Goal: Task Accomplishment & Management: Manage account settings

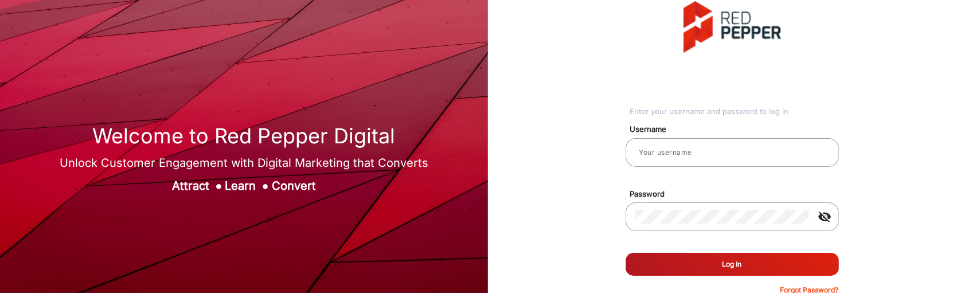
type input "[PERSON_NAME]"
click at [717, 257] on button "Log In" at bounding box center [731, 264] width 213 height 23
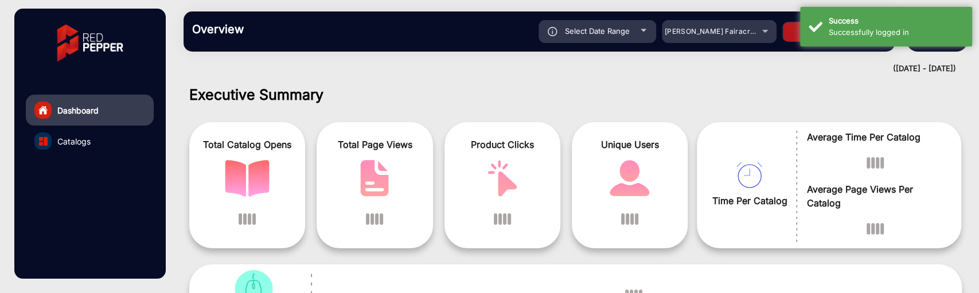
scroll to position [9, 0]
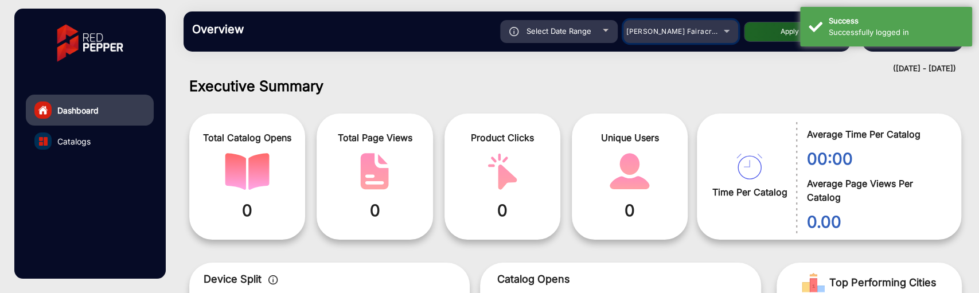
click at [683, 32] on span "[PERSON_NAME] Fairacre Farms" at bounding box center [683, 31] width 114 height 9
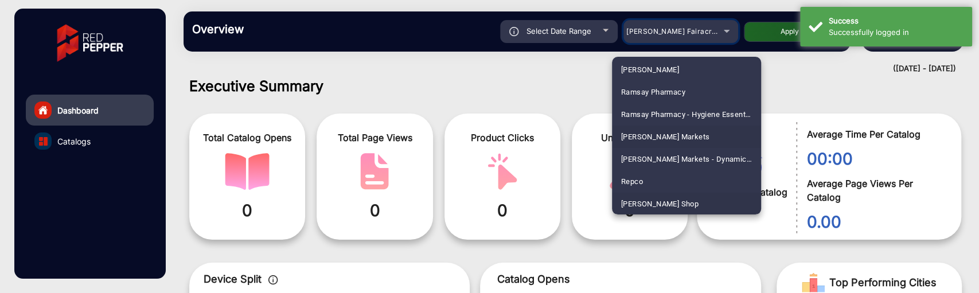
scroll to position [2839, 0]
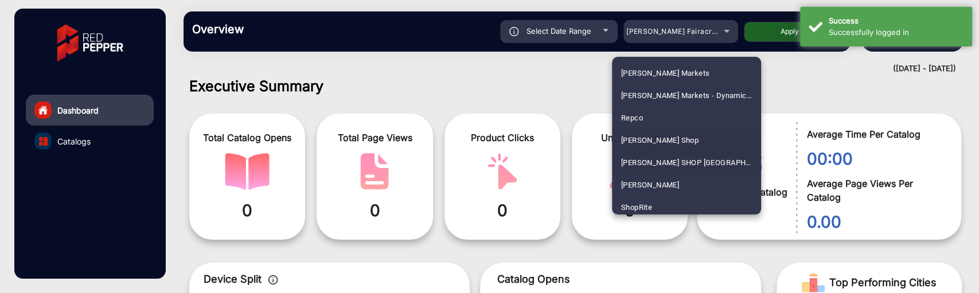
click at [662, 159] on span "[PERSON_NAME] SHOP [GEOGRAPHIC_DATA]" at bounding box center [686, 162] width 131 height 22
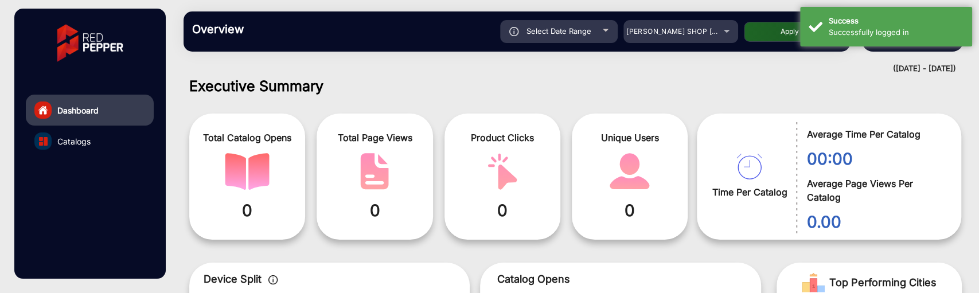
click at [752, 31] on button "Apply" at bounding box center [790, 32] width 92 height 20
type input "[DATE]"
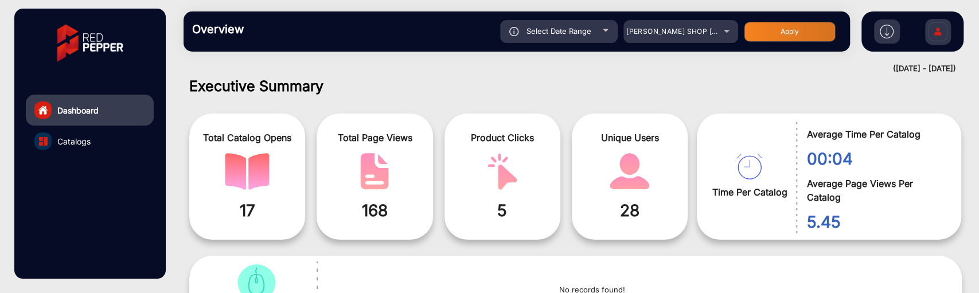
click at [583, 22] on div "Select Date Range" at bounding box center [559, 31] width 118 height 23
type input "[DATE]"
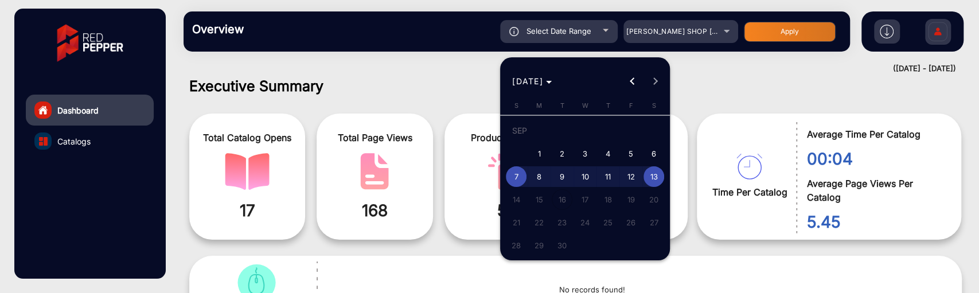
click at [632, 174] on span "12" at bounding box center [630, 176] width 21 height 21
type input "[DATE]"
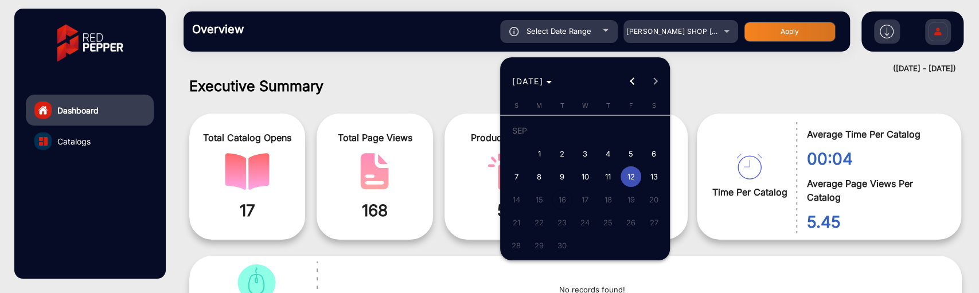
click at [632, 174] on span "12" at bounding box center [630, 176] width 21 height 21
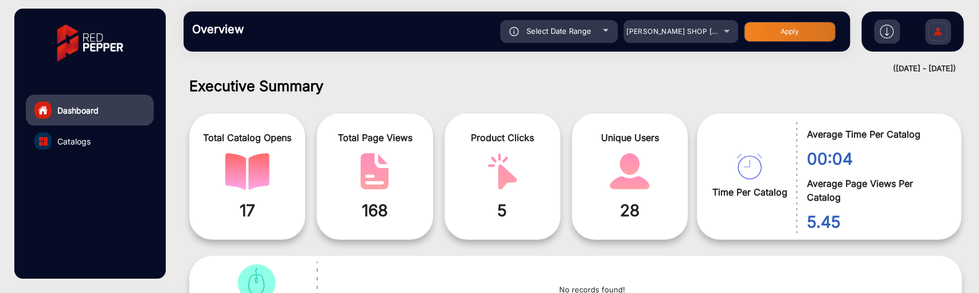
type input "[DATE]"
click at [743, 42] on div "Select Date Range [DATE] [DATE] – [DATE] End date [PERSON_NAME] SHOP NZ Apply" at bounding box center [549, 31] width 584 height 23
click at [754, 28] on button "Apply" at bounding box center [790, 32] width 92 height 20
type input "[DATE]"
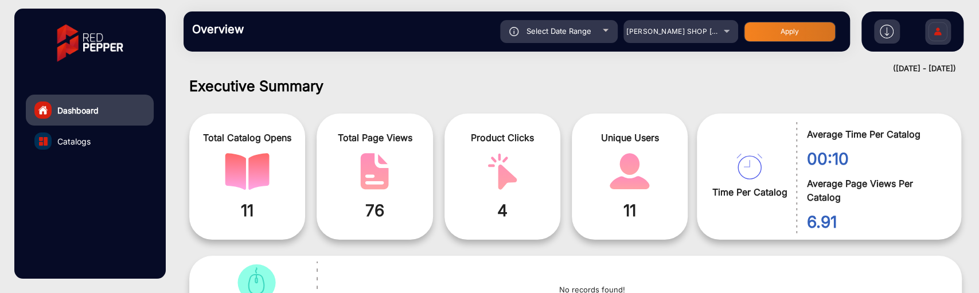
click at [601, 34] on div "Select Date Range" at bounding box center [559, 31] width 118 height 23
type input "[DATE]"
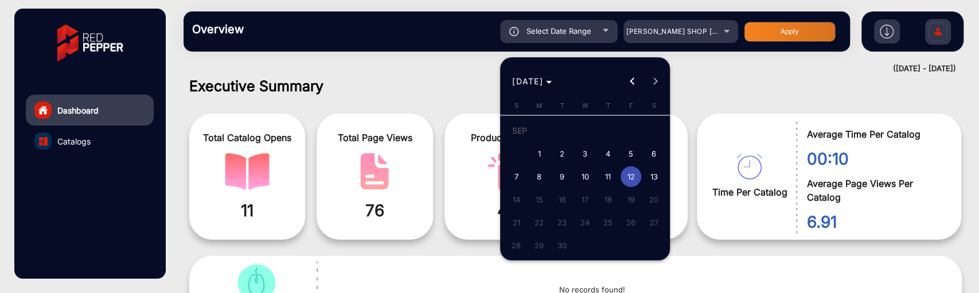
click at [652, 179] on span "13" at bounding box center [653, 176] width 21 height 21
type input "[DATE]"
click at [652, 179] on span "13" at bounding box center [653, 176] width 21 height 21
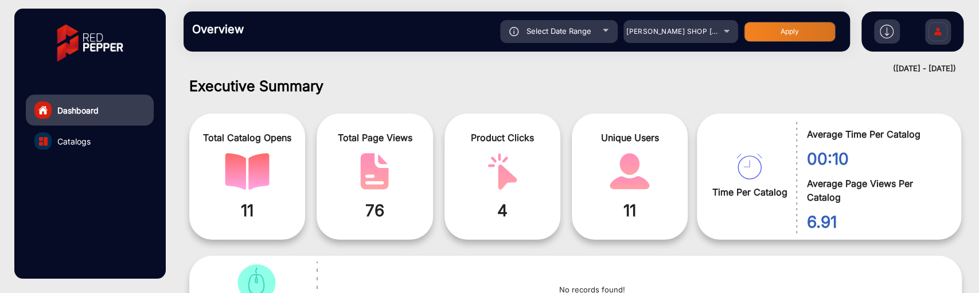
type input "[DATE]"
click at [760, 25] on button "Apply" at bounding box center [790, 32] width 92 height 20
type input "[DATE]"
click at [594, 25] on div "Select Date Range" at bounding box center [559, 31] width 118 height 23
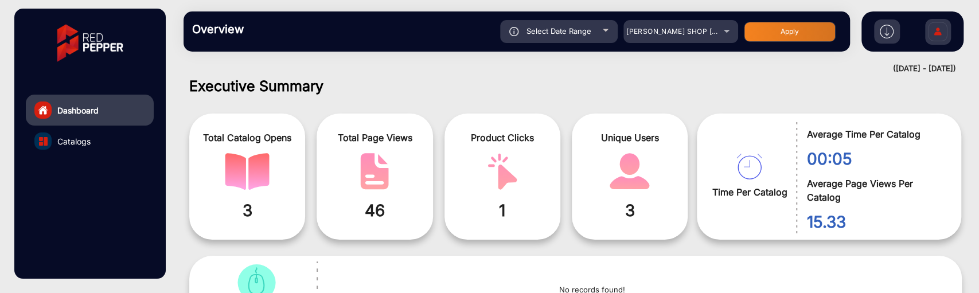
type input "[DATE]"
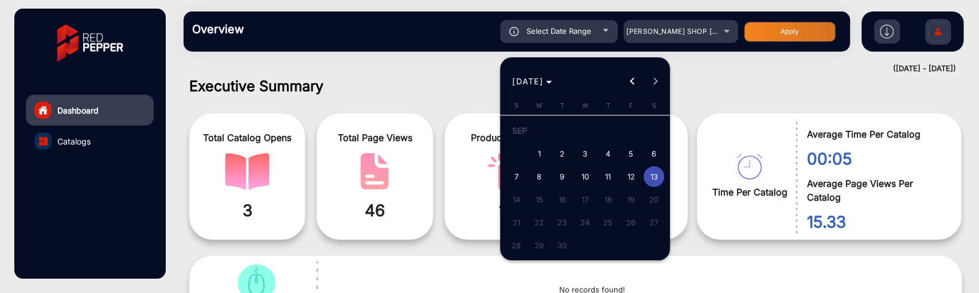
click at [625, 173] on span "12" at bounding box center [630, 176] width 21 height 21
type input "[DATE]"
click at [625, 173] on span "12" at bounding box center [630, 176] width 21 height 21
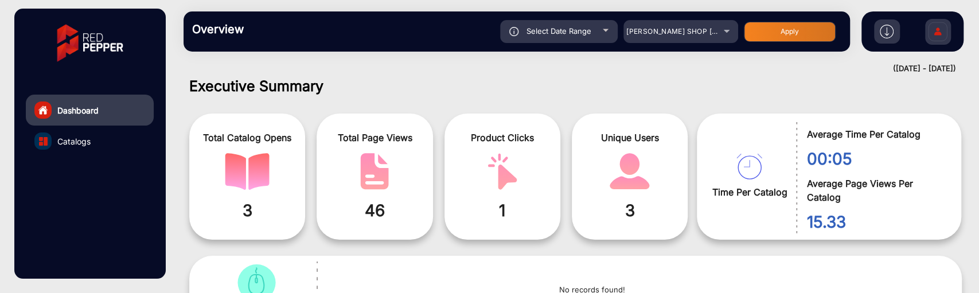
type input "[DATE]"
click at [758, 32] on button "Apply" at bounding box center [790, 32] width 92 height 20
type input "[DATE]"
click at [718, 31] on div "[PERSON_NAME] SHOP [GEOGRAPHIC_DATA]" at bounding box center [680, 32] width 115 height 14
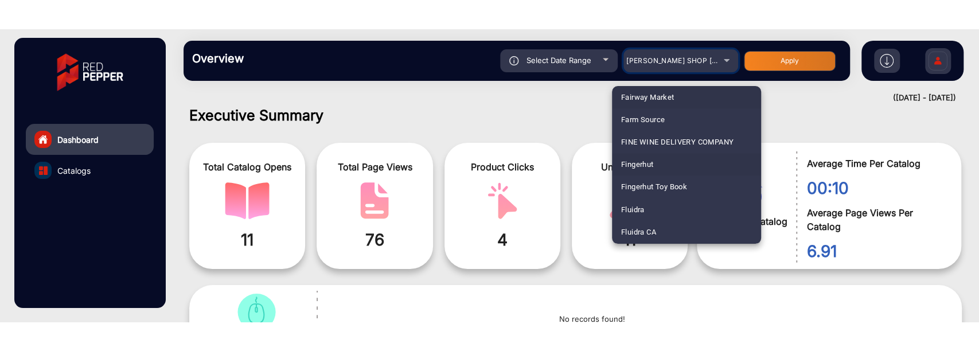
scroll to position [1410, 0]
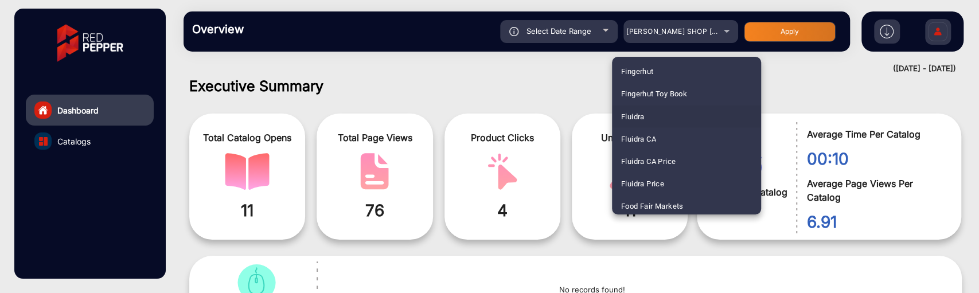
click at [662, 116] on mat-option "Fluidra" at bounding box center [686, 116] width 149 height 22
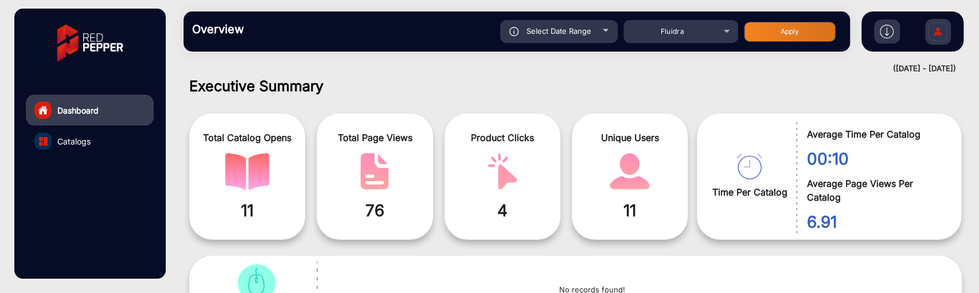
click at [785, 27] on button "Apply" at bounding box center [790, 32] width 92 height 20
type input "[DATE]"
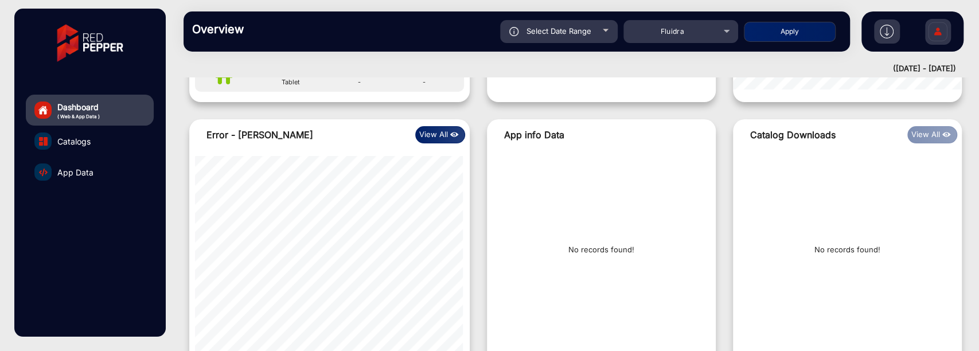
scroll to position [1091, 0]
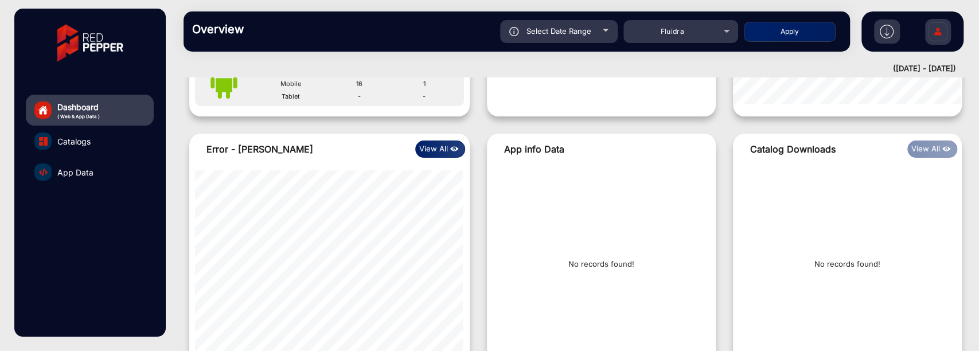
click at [600, 33] on div "Select Date Range" at bounding box center [559, 31] width 118 height 23
type input "[DATE]"
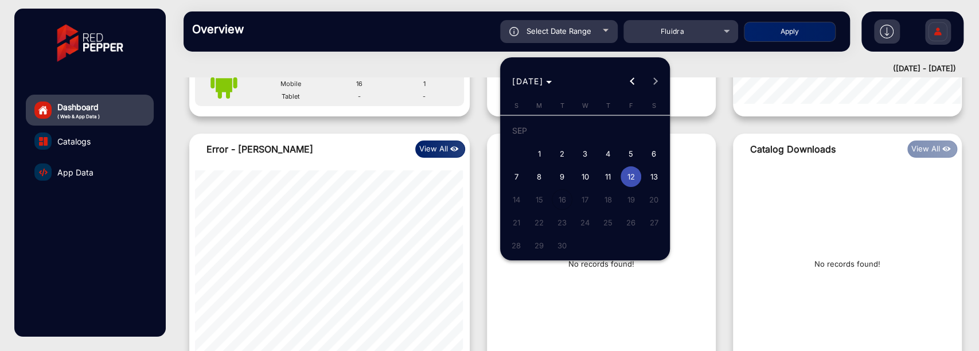
click at [545, 152] on span "1" at bounding box center [539, 153] width 21 height 21
type input "[DATE]"
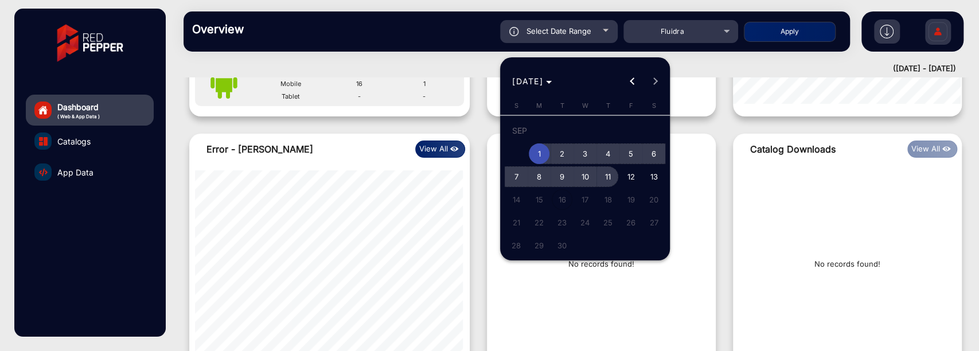
click at [598, 181] on span "11" at bounding box center [607, 176] width 21 height 21
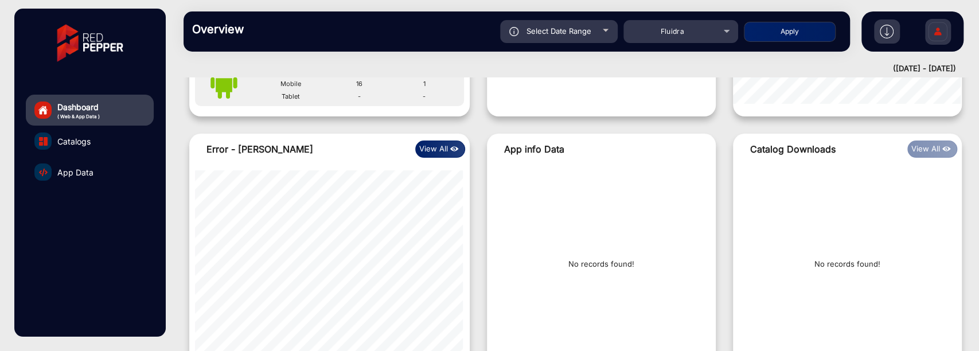
type input "[DATE]"
click at [803, 34] on button "Apply" at bounding box center [790, 32] width 92 height 20
type input "[DATE]"
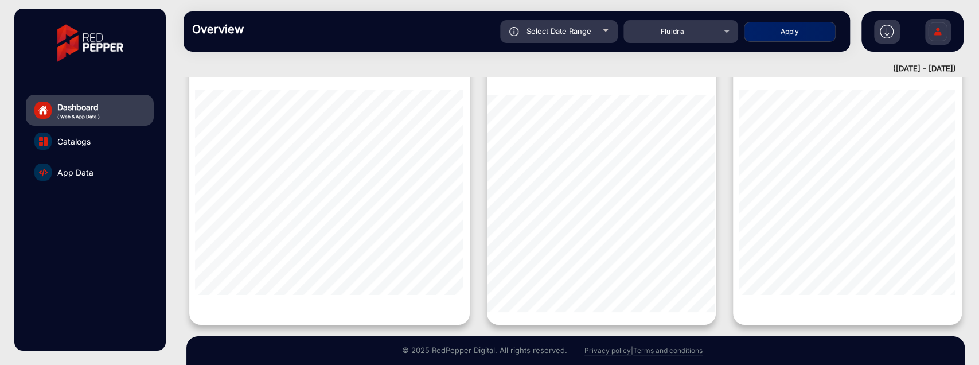
scroll to position [1194, 0]
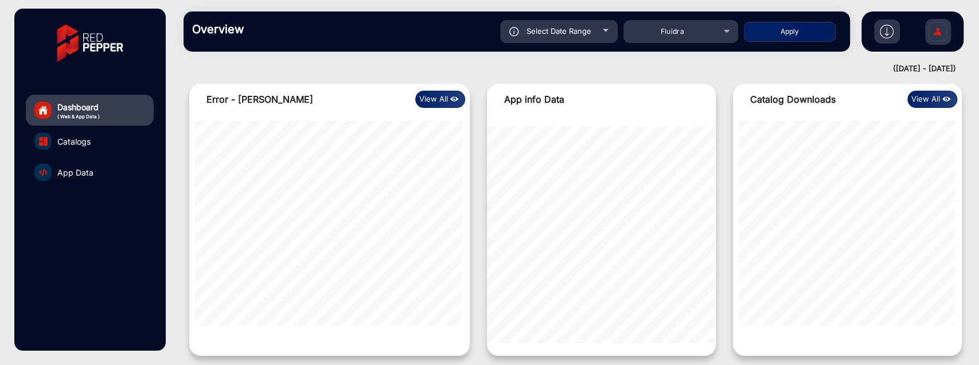
click at [421, 92] on button "View All" at bounding box center [440, 99] width 50 height 17
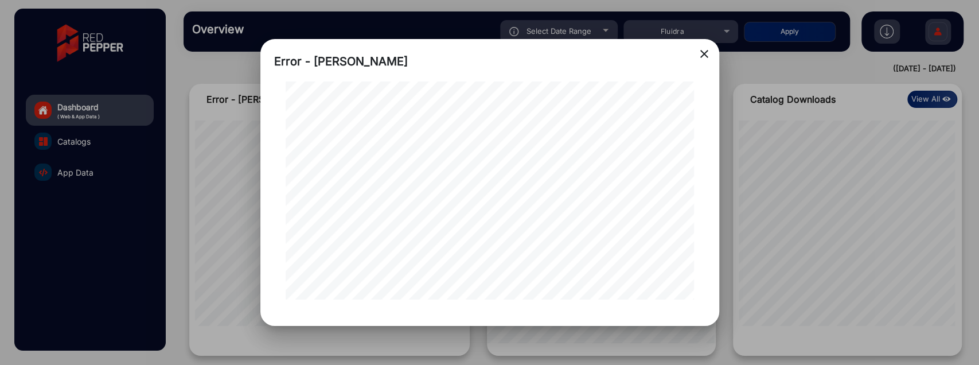
click at [703, 55] on mat-icon "close" at bounding box center [704, 54] width 14 height 14
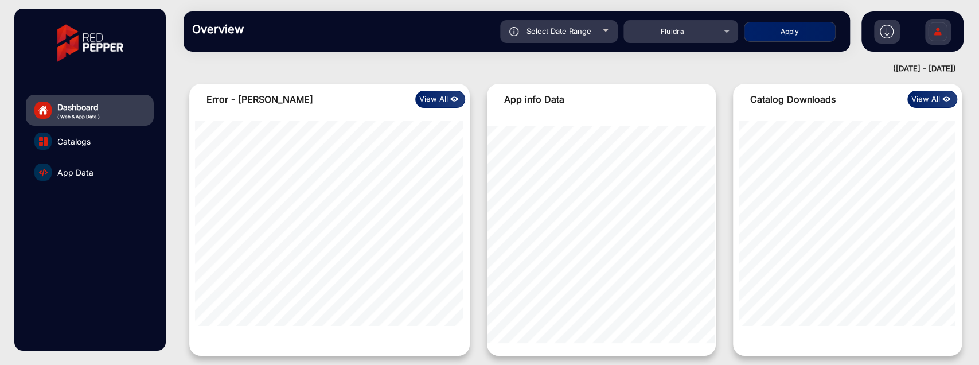
click at [925, 101] on button "View All" at bounding box center [932, 99] width 50 height 17
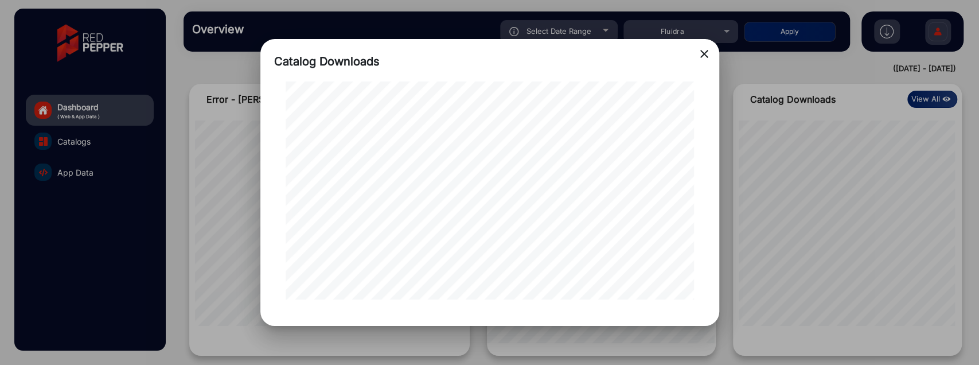
click at [704, 42] on div "Catalog Downloads close" at bounding box center [489, 182] width 459 height 287
click at [702, 46] on div "Catalog Downloads close" at bounding box center [489, 182] width 459 height 287
click at [702, 52] on mat-icon "close" at bounding box center [704, 54] width 14 height 14
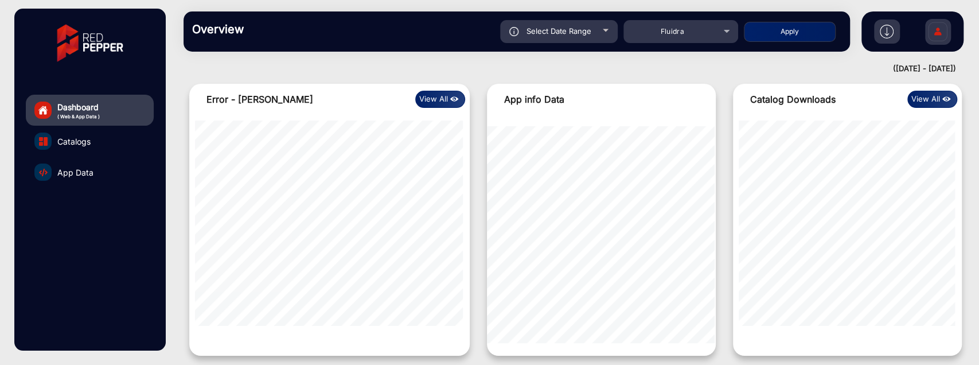
click at [434, 100] on button "View All" at bounding box center [440, 99] width 50 height 17
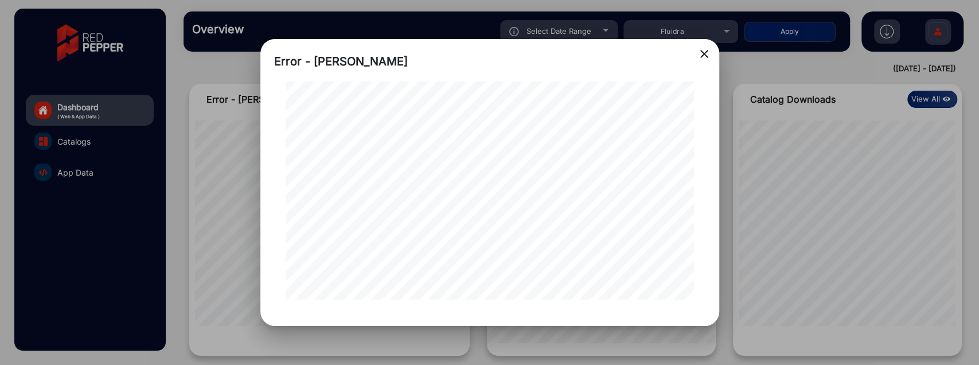
click at [703, 48] on mat-icon "close" at bounding box center [704, 54] width 14 height 14
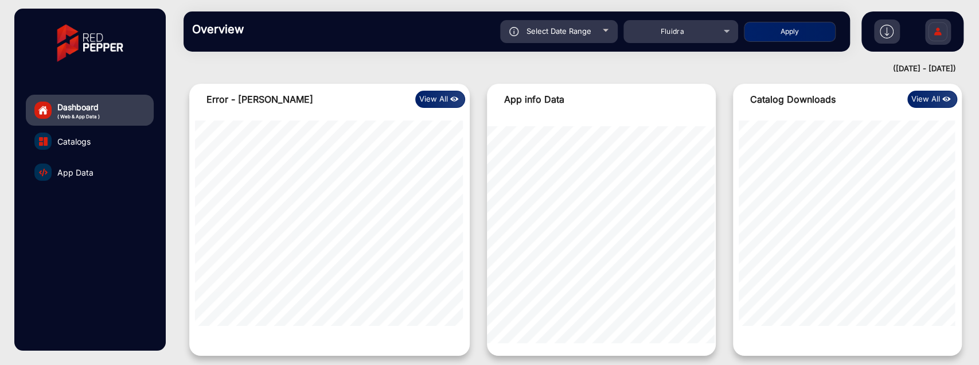
click at [929, 93] on button "View All" at bounding box center [932, 99] width 50 height 17
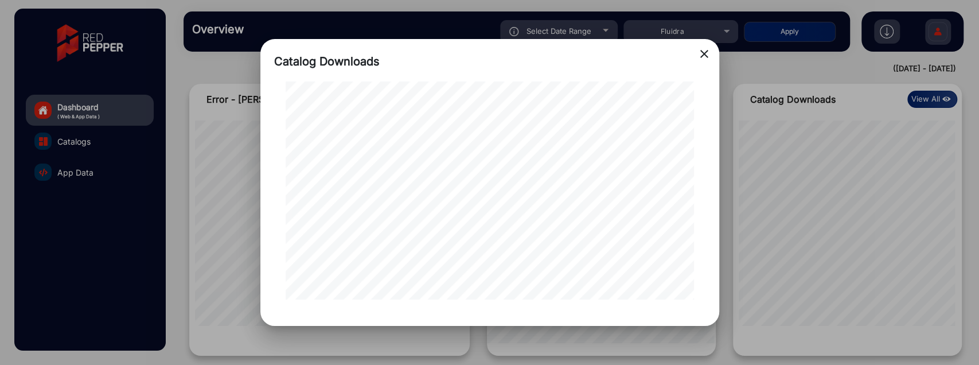
click at [703, 49] on mat-icon "close" at bounding box center [704, 54] width 14 height 14
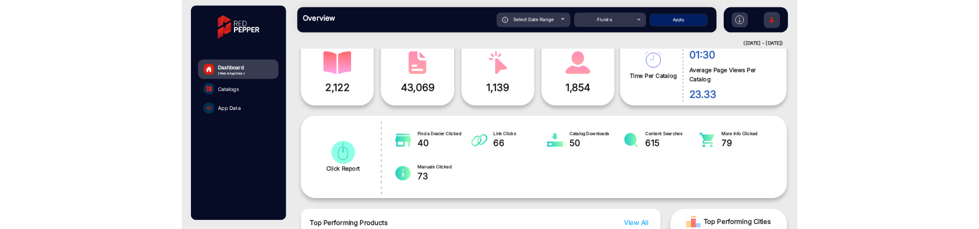
scroll to position [0, 0]
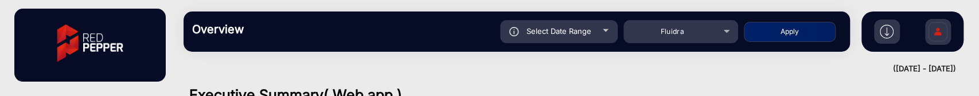
click at [596, 39] on div "Select Date Range" at bounding box center [559, 31] width 118 height 23
type input "[DATE]"
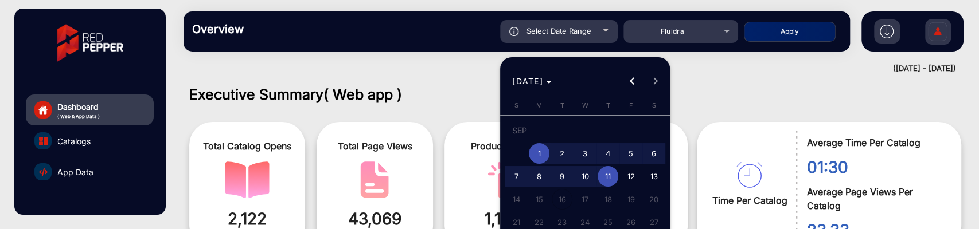
click at [625, 174] on span "12" at bounding box center [630, 176] width 21 height 21
type input "[DATE]"
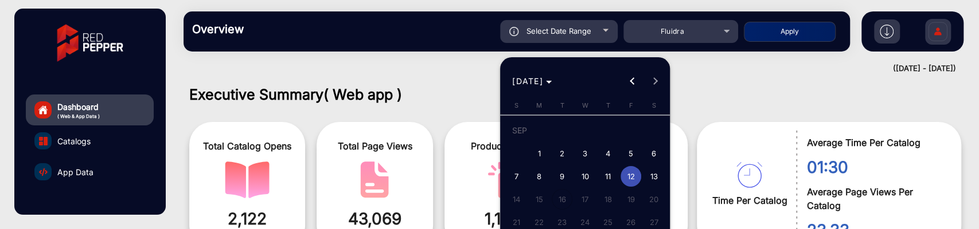
click at [625, 174] on span "12" at bounding box center [630, 176] width 21 height 21
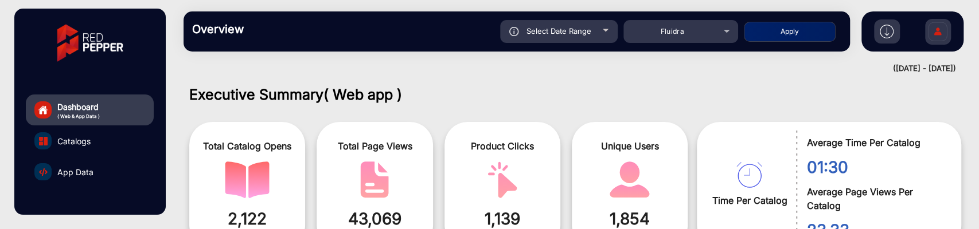
type input "[DATE]"
click at [764, 36] on button "Apply" at bounding box center [790, 32] width 92 height 20
type input "[DATE]"
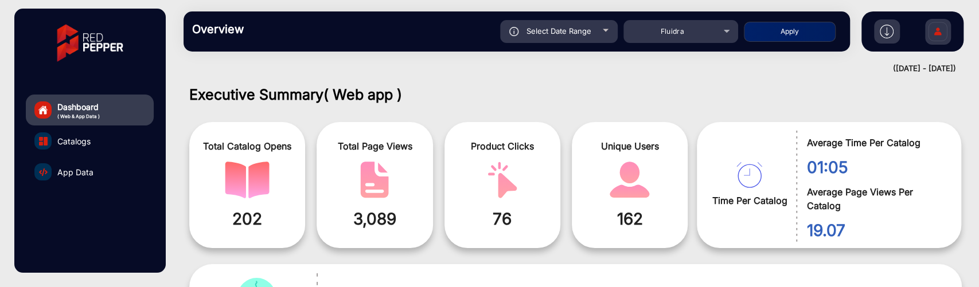
click at [930, 30] on img at bounding box center [937, 33] width 24 height 40
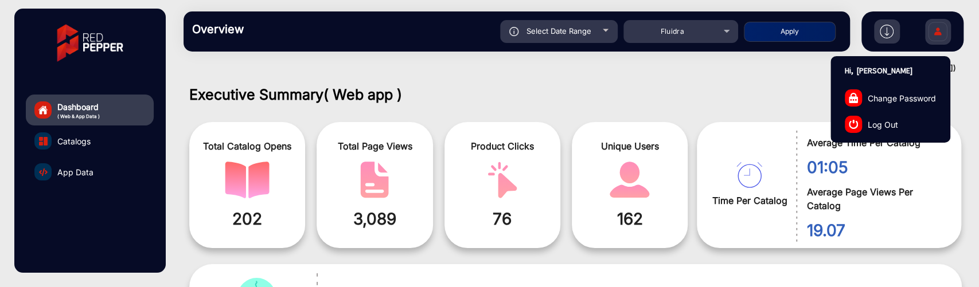
click at [898, 119] on link "Log Out" at bounding box center [890, 124] width 119 height 26
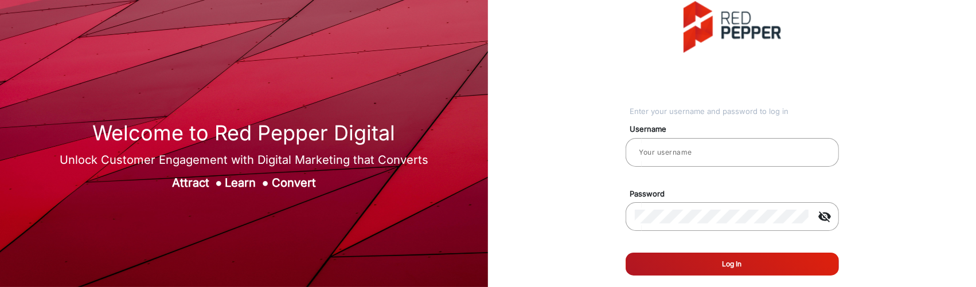
type input "[PERSON_NAME]"
